Goal: Entertainment & Leisure: Consume media (video, audio)

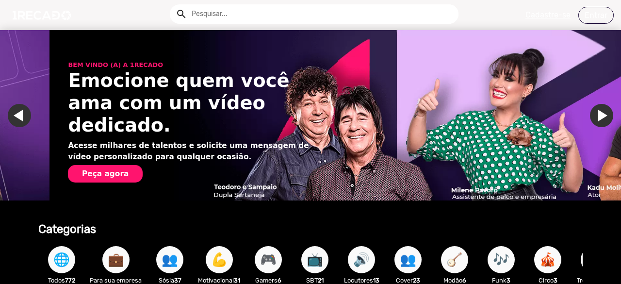
scroll to position [0, 1227]
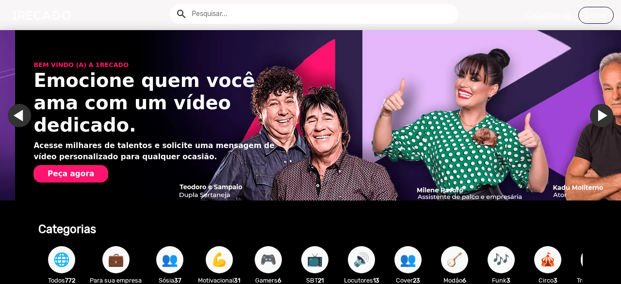
click at [237, 15] on input "text" at bounding box center [321, 13] width 274 height 19
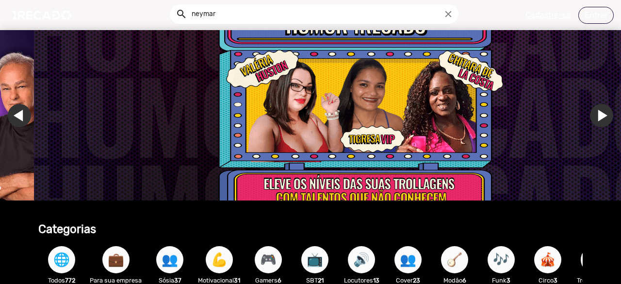
scroll to position [0, 1840]
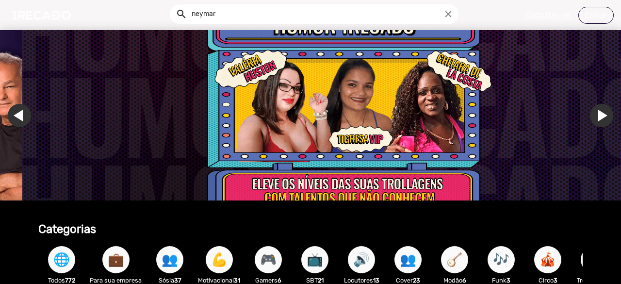
click at [172, 5] on button "search" at bounding box center [180, 13] width 17 height 17
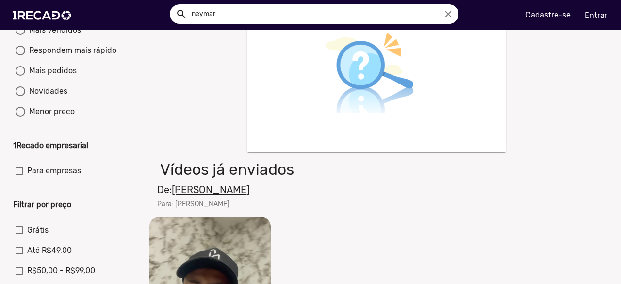
scroll to position [291, 0]
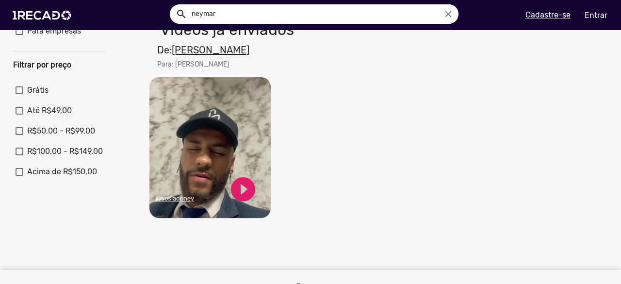
click at [232, 152] on video "Seu navegador não reproduz vídeo em HTML5" at bounding box center [209, 147] width 121 height 141
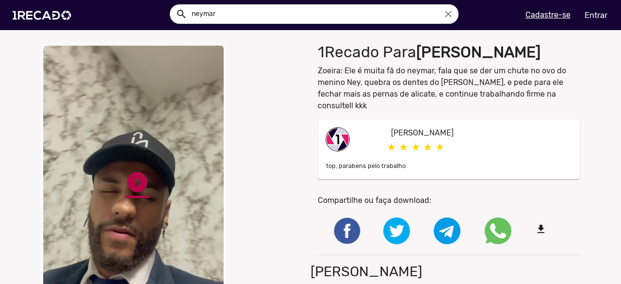
click at [141, 182] on link "play_circle_filled" at bounding box center [137, 182] width 24 height 24
drag, startPoint x: 232, startPoint y: 14, endPoint x: 138, endPoint y: 19, distance: 94.7
click at [170, 19] on ng-autocomplete "neymar close" at bounding box center [314, 13] width 289 height 19
type input "buchecha"
click at [172, 5] on button "search" at bounding box center [180, 13] width 17 height 17
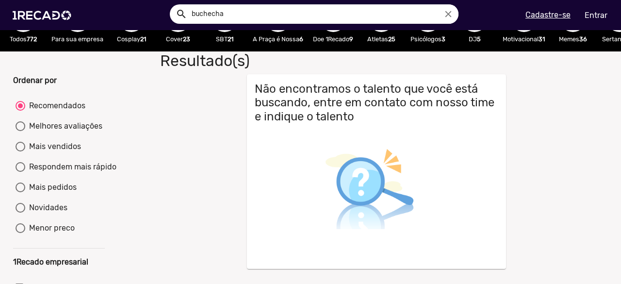
scroll to position [48, 0]
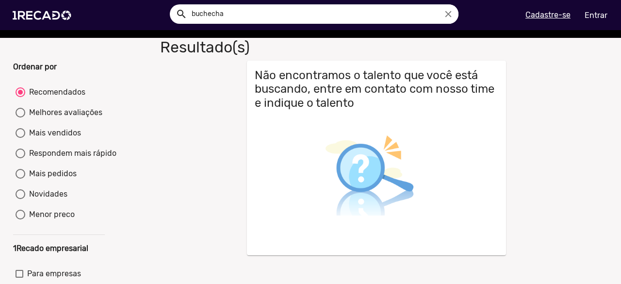
click at [51, 135] on div "Mais vendidos" at bounding box center [53, 133] width 56 height 12
click at [20, 138] on input "Mais vendidos" at bounding box center [20, 138] width 0 height 0
radio input "true"
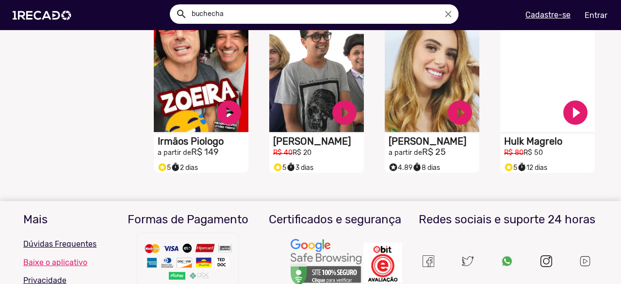
scroll to position [533, 0]
